Goal: Task Accomplishment & Management: Manage account settings

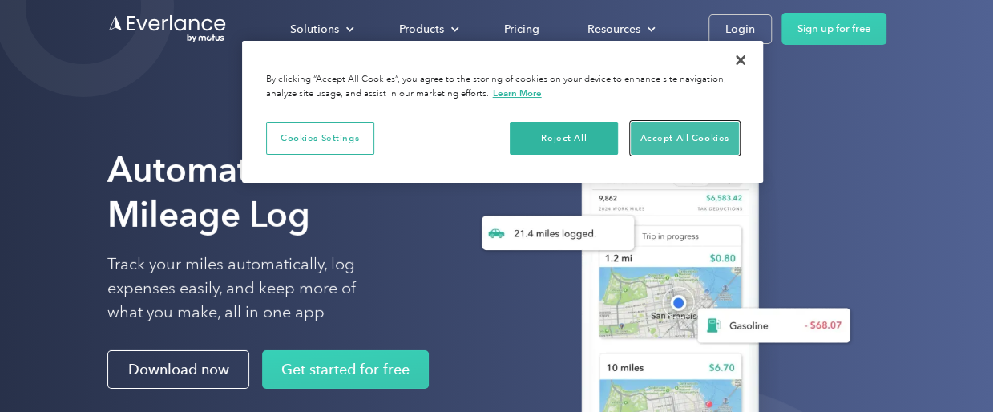
click at [658, 135] on button "Accept All Cookies" at bounding box center [685, 139] width 108 height 34
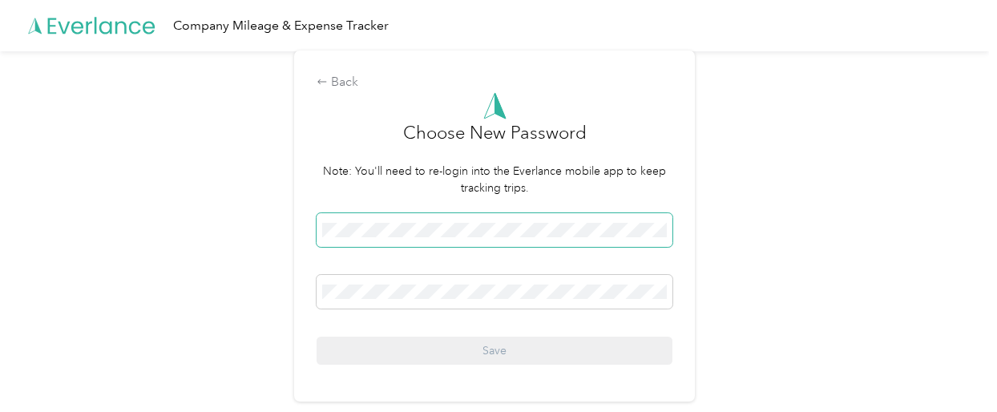
click at [442, 237] on span at bounding box center [495, 230] width 356 height 34
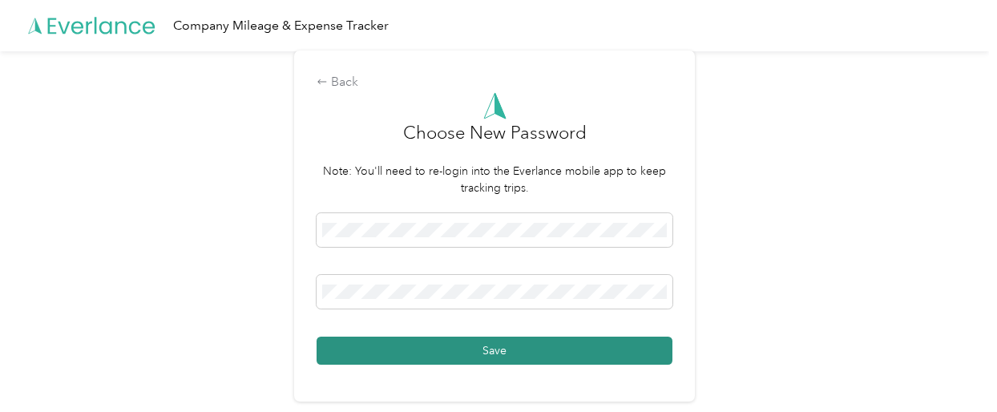
click at [474, 352] on button "Save" at bounding box center [495, 351] width 356 height 28
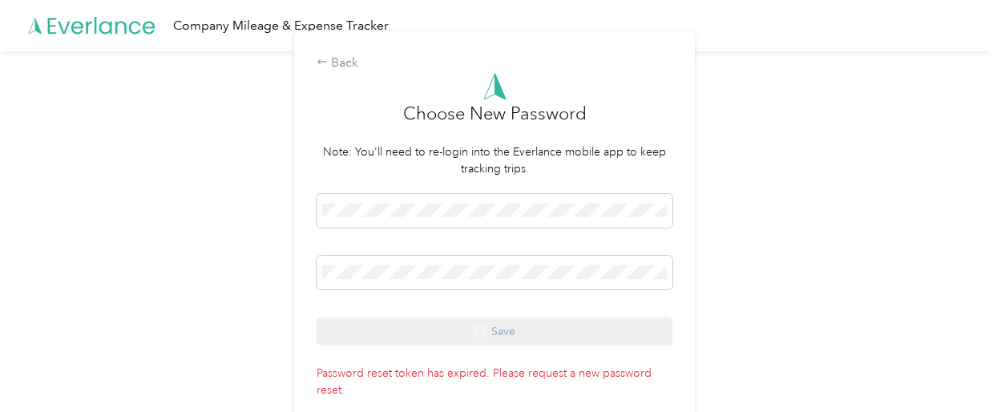
scroll to position [9, 0]
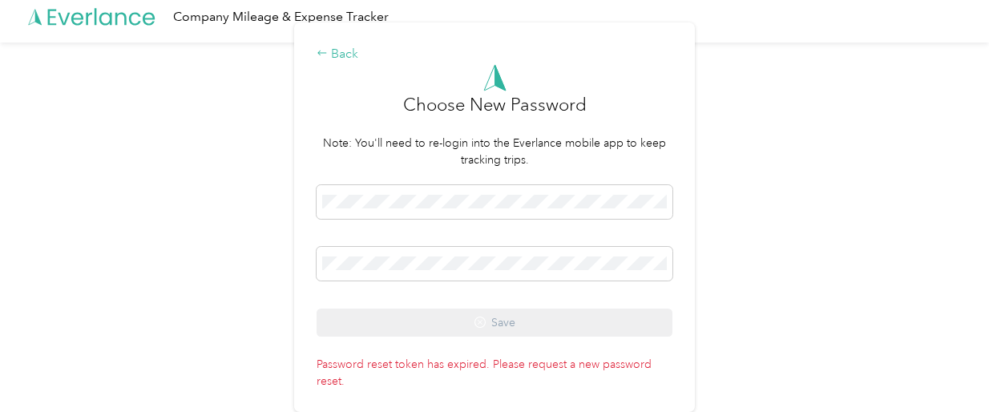
click at [346, 54] on div "Back" at bounding box center [495, 54] width 356 height 19
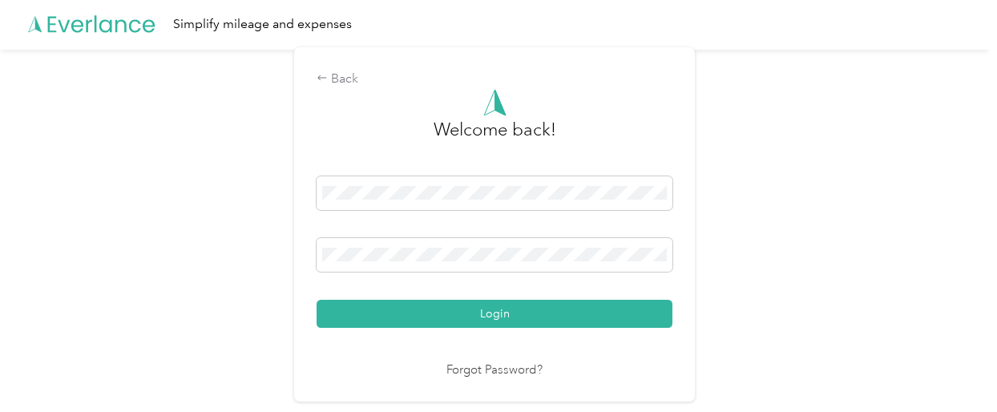
click at [467, 373] on link "Forgot Password?" at bounding box center [494, 370] width 96 height 18
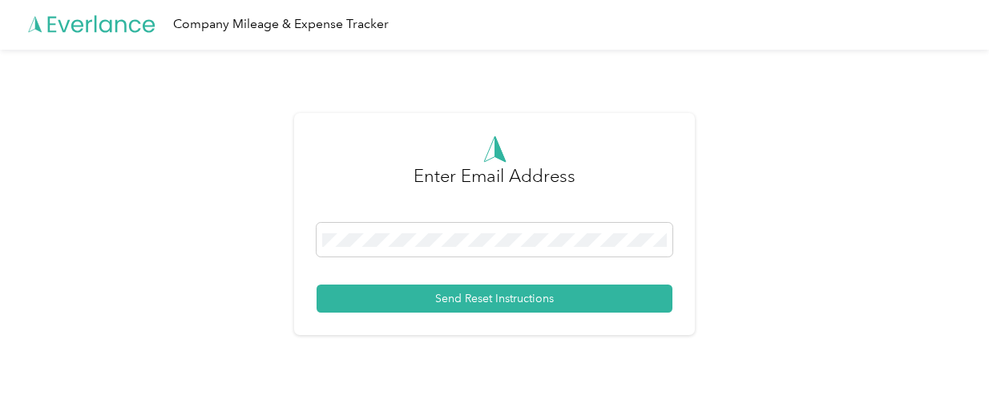
click at [464, 317] on div "Enter Email Address Send Reset Instructions" at bounding box center [494, 224] width 401 height 222
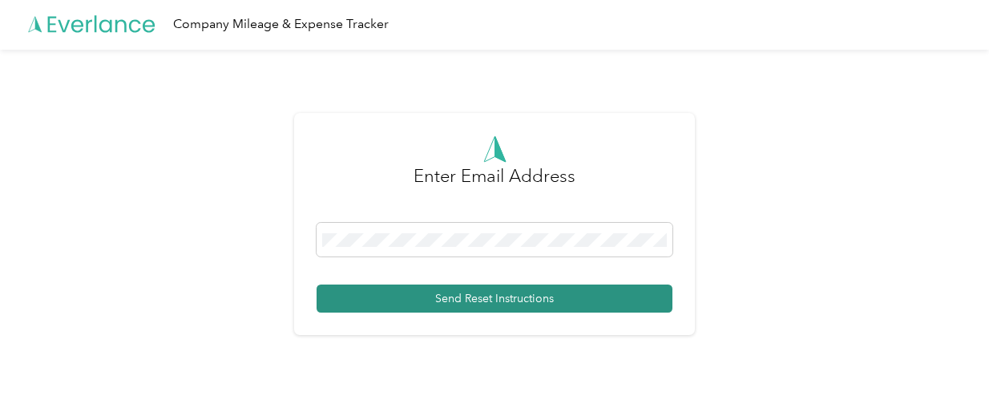
click at [470, 289] on button "Send Reset Instructions" at bounding box center [495, 298] width 356 height 28
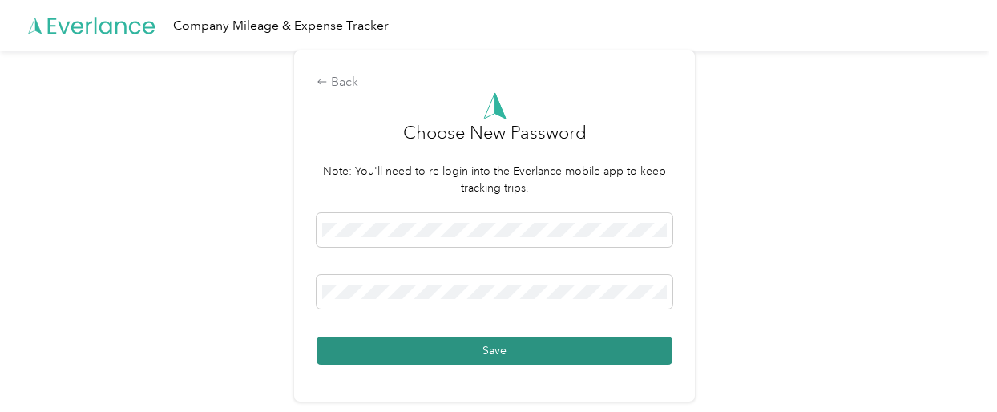
click at [493, 351] on button "Save" at bounding box center [495, 351] width 356 height 28
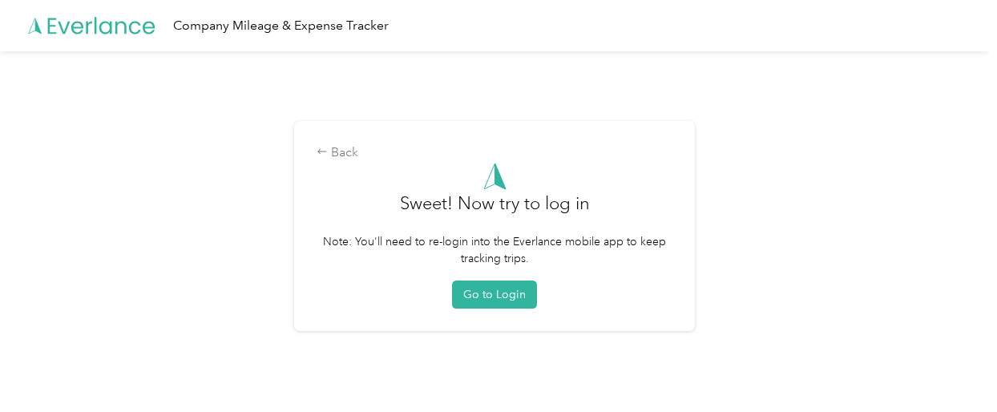
click at [503, 308] on button "Go to Login" at bounding box center [494, 294] width 85 height 28
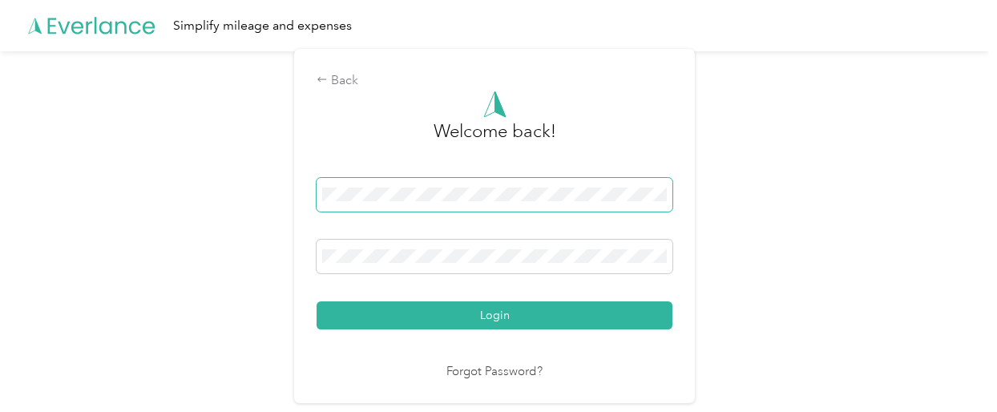
click at [456, 207] on span at bounding box center [495, 195] width 356 height 34
click at [455, 205] on span at bounding box center [495, 195] width 356 height 34
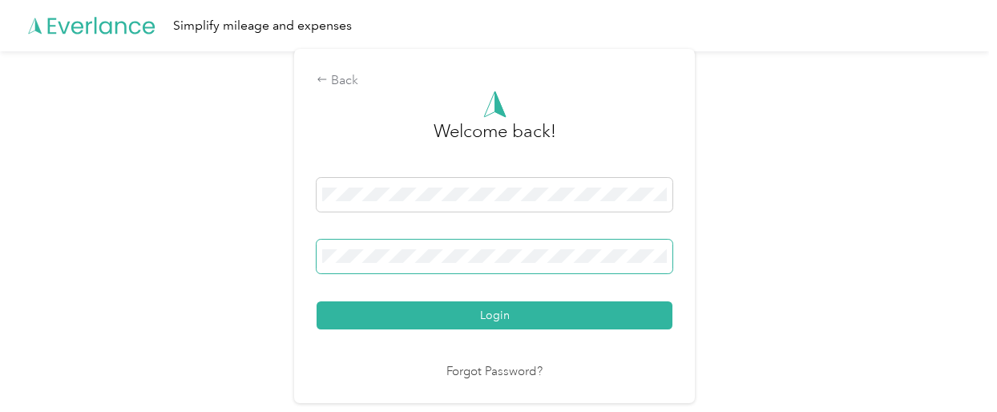
click at [405, 268] on span at bounding box center [495, 257] width 356 height 34
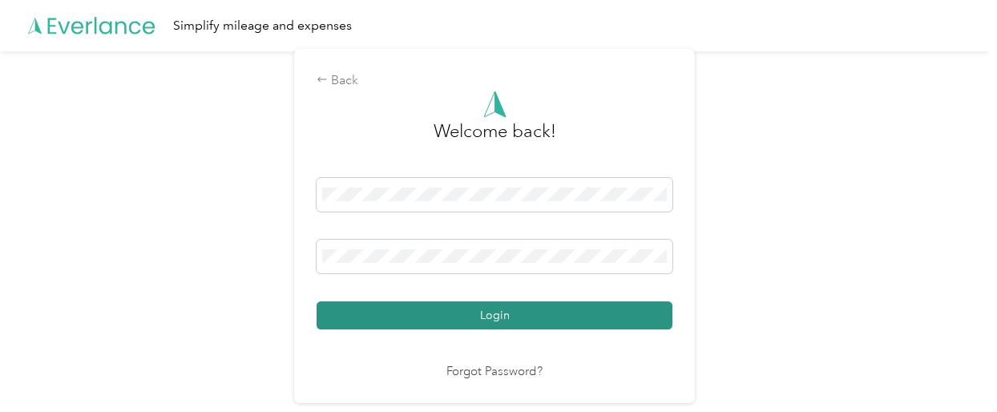
click at [405, 322] on button "Login" at bounding box center [495, 315] width 356 height 28
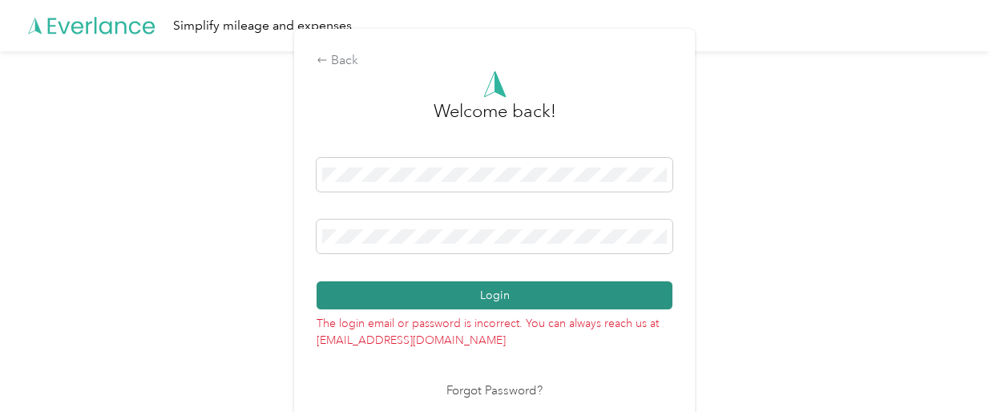
click at [480, 295] on button "Login" at bounding box center [495, 295] width 356 height 28
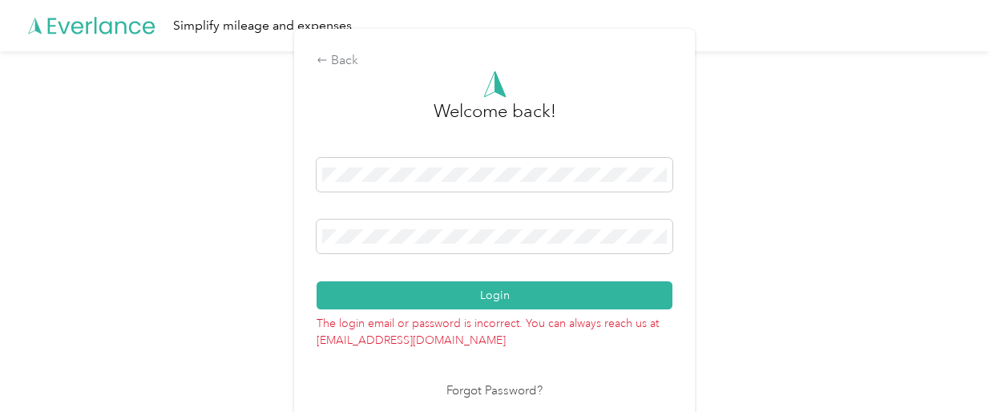
scroll to position [10, 0]
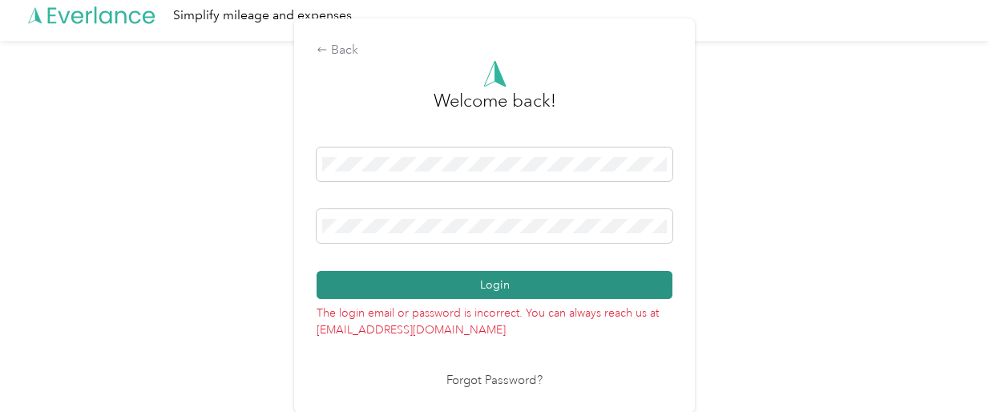
click at [478, 271] on button "Login" at bounding box center [495, 285] width 356 height 28
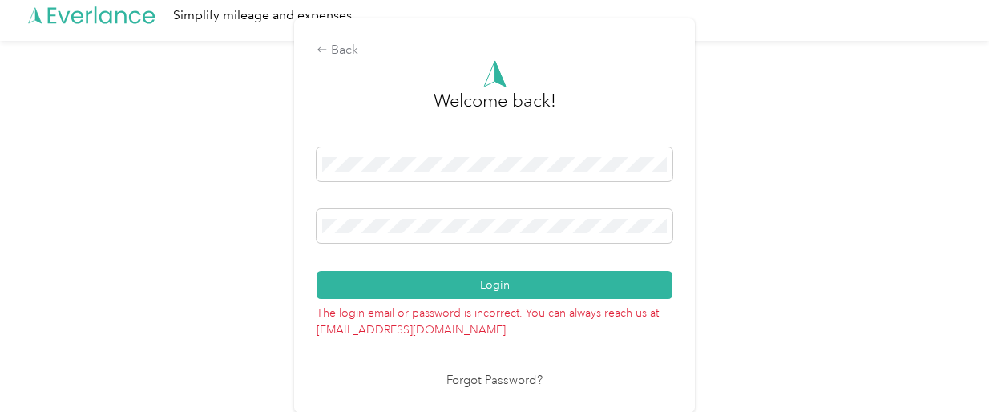
click at [480, 392] on div "Back Welcome back! Login The login email or password is incorrect. You can alwa…" at bounding box center [494, 214] width 401 height 393
click at [482, 386] on link "Forgot Password?" at bounding box center [494, 381] width 96 height 18
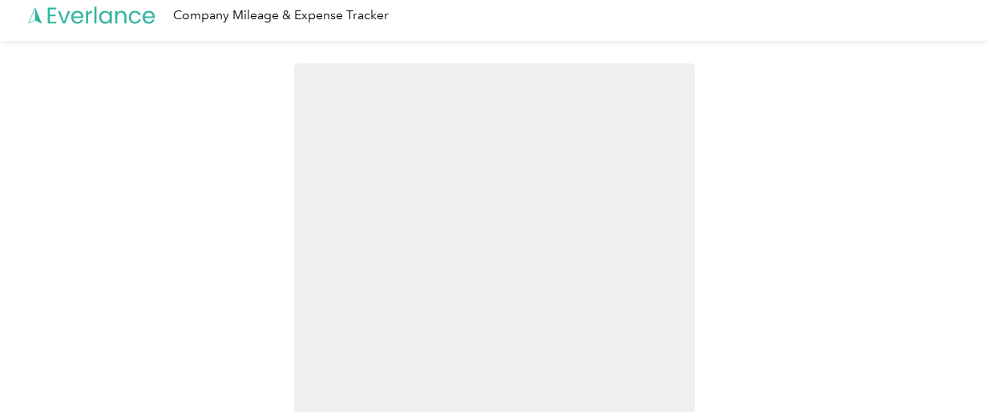
scroll to position [2, 0]
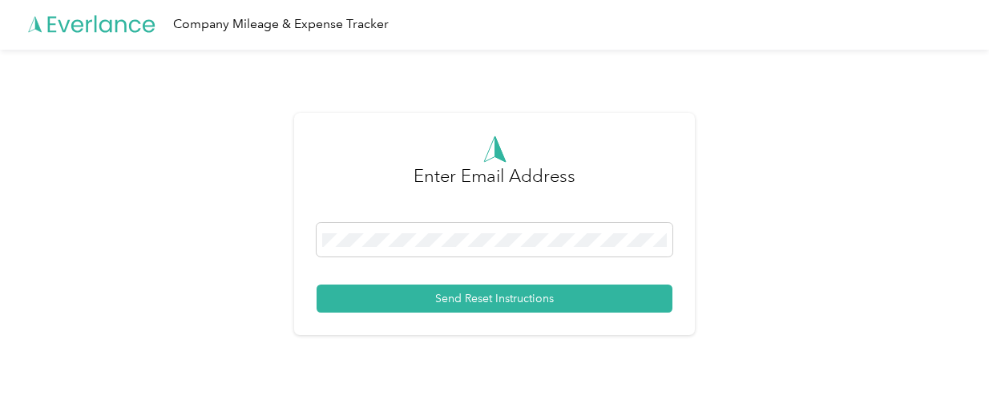
click at [450, 257] on div at bounding box center [495, 242] width 356 height 39
click at [450, 256] on div at bounding box center [495, 242] width 356 height 39
click at [450, 250] on span at bounding box center [495, 240] width 356 height 34
click at [450, 248] on span at bounding box center [495, 240] width 356 height 34
click at [458, 227] on span at bounding box center [495, 240] width 356 height 34
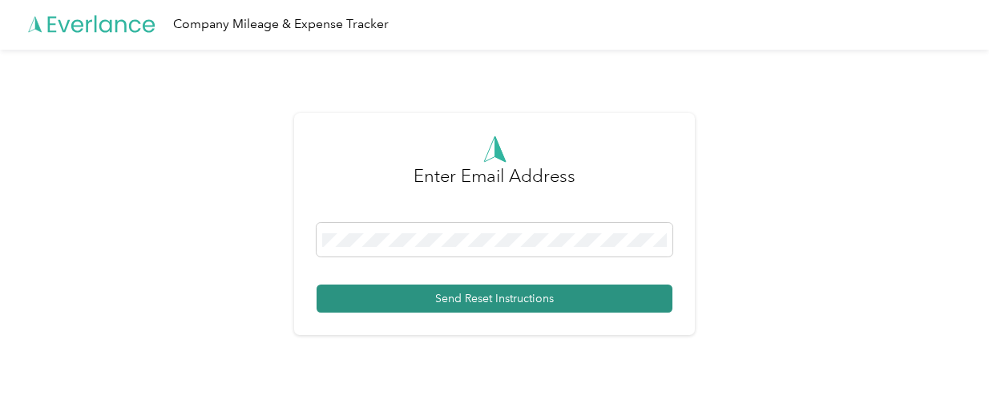
click at [476, 300] on button "Send Reset Instructions" at bounding box center [495, 298] width 356 height 28
